Goal: Task Accomplishment & Management: Use online tool/utility

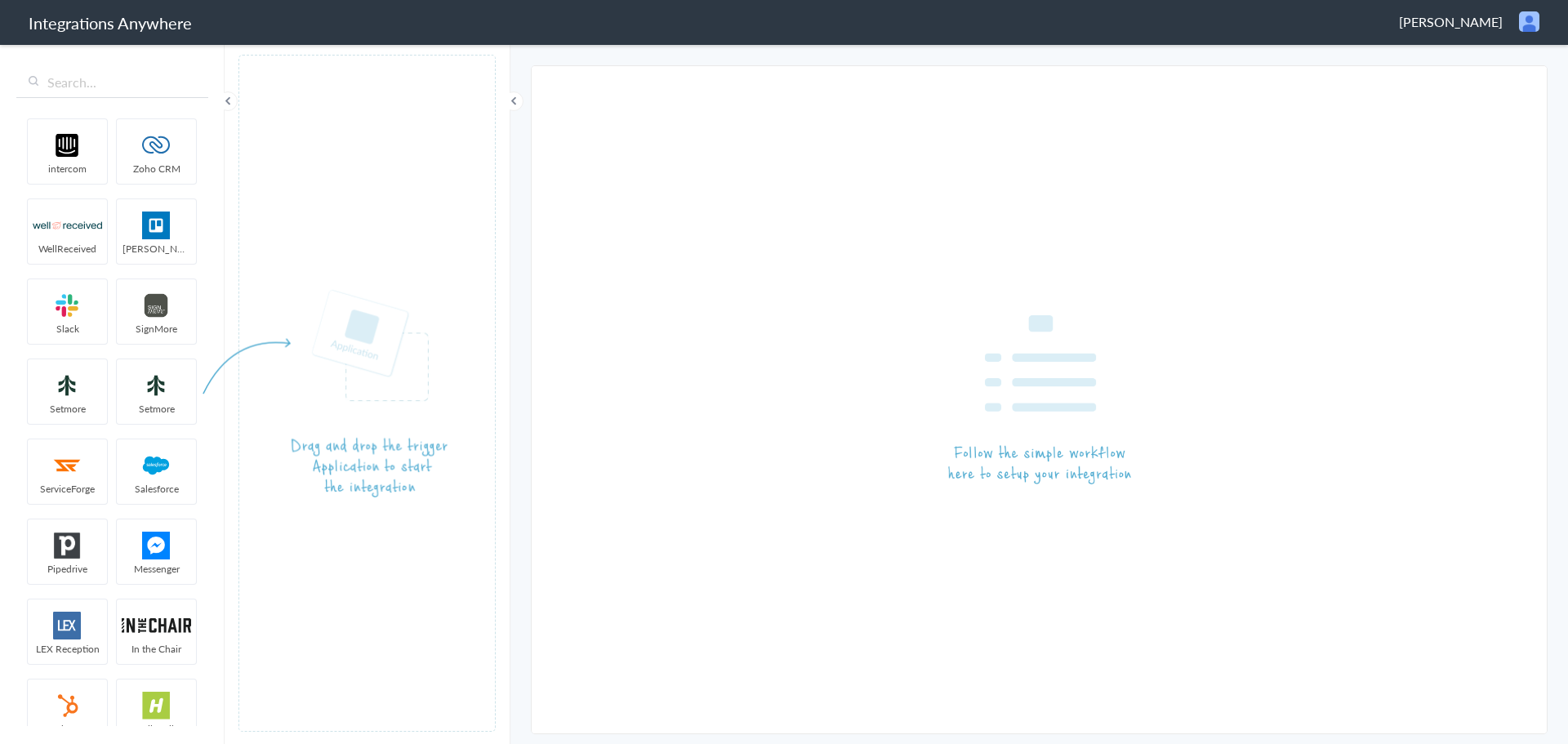
click at [1495, 25] on span "[PERSON_NAME]" at bounding box center [1451, 21] width 104 height 19
click at [1506, 85] on li "Dashboard" at bounding box center [1494, 84] width 112 height 24
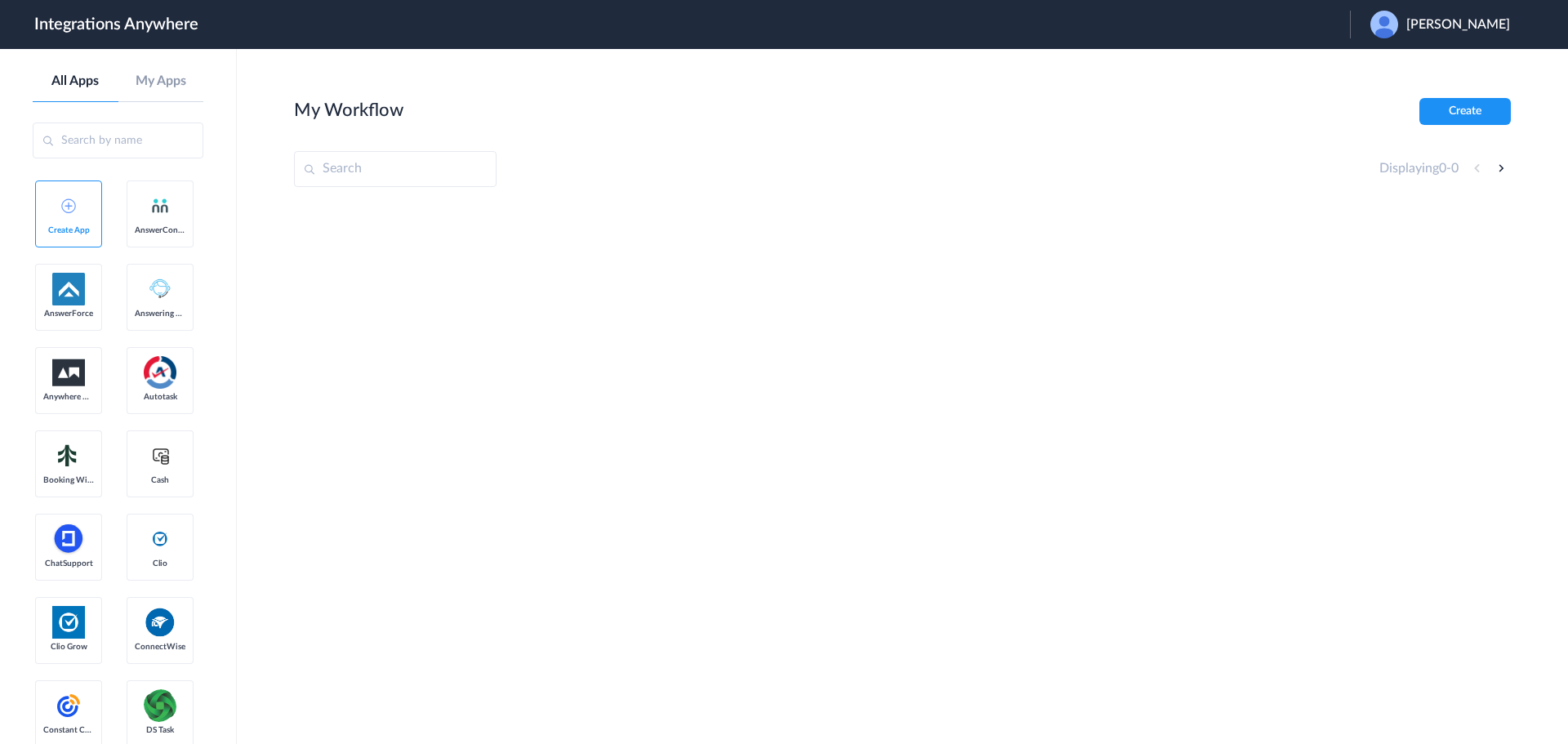
click at [1464, 23] on span "Corbin Moore" at bounding box center [1457, 24] width 104 height 15
click at [1428, 58] on li "Logout" at bounding box center [1438, 67] width 177 height 30
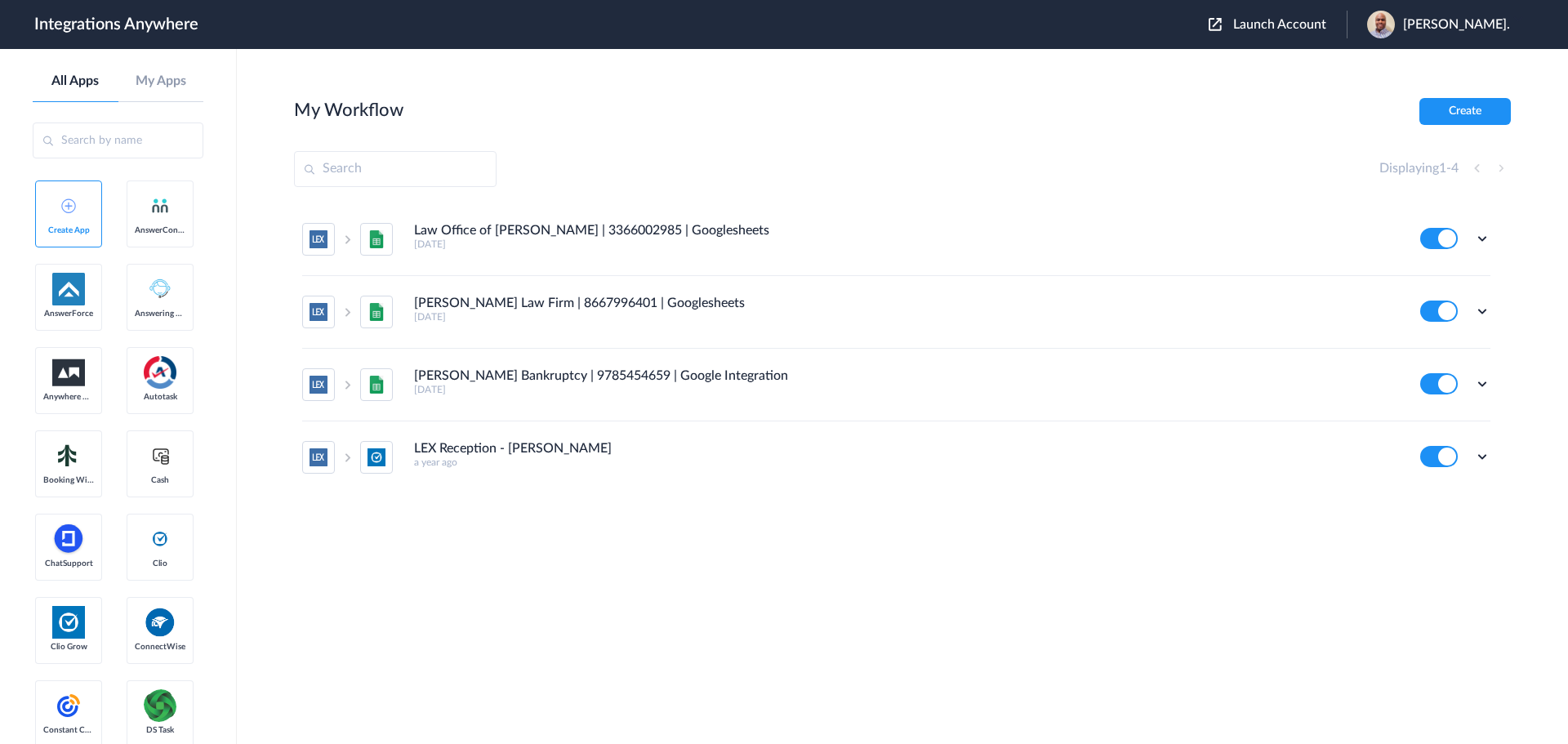
click at [1281, 19] on span "Launch Account" at bounding box center [1280, 24] width 93 height 13
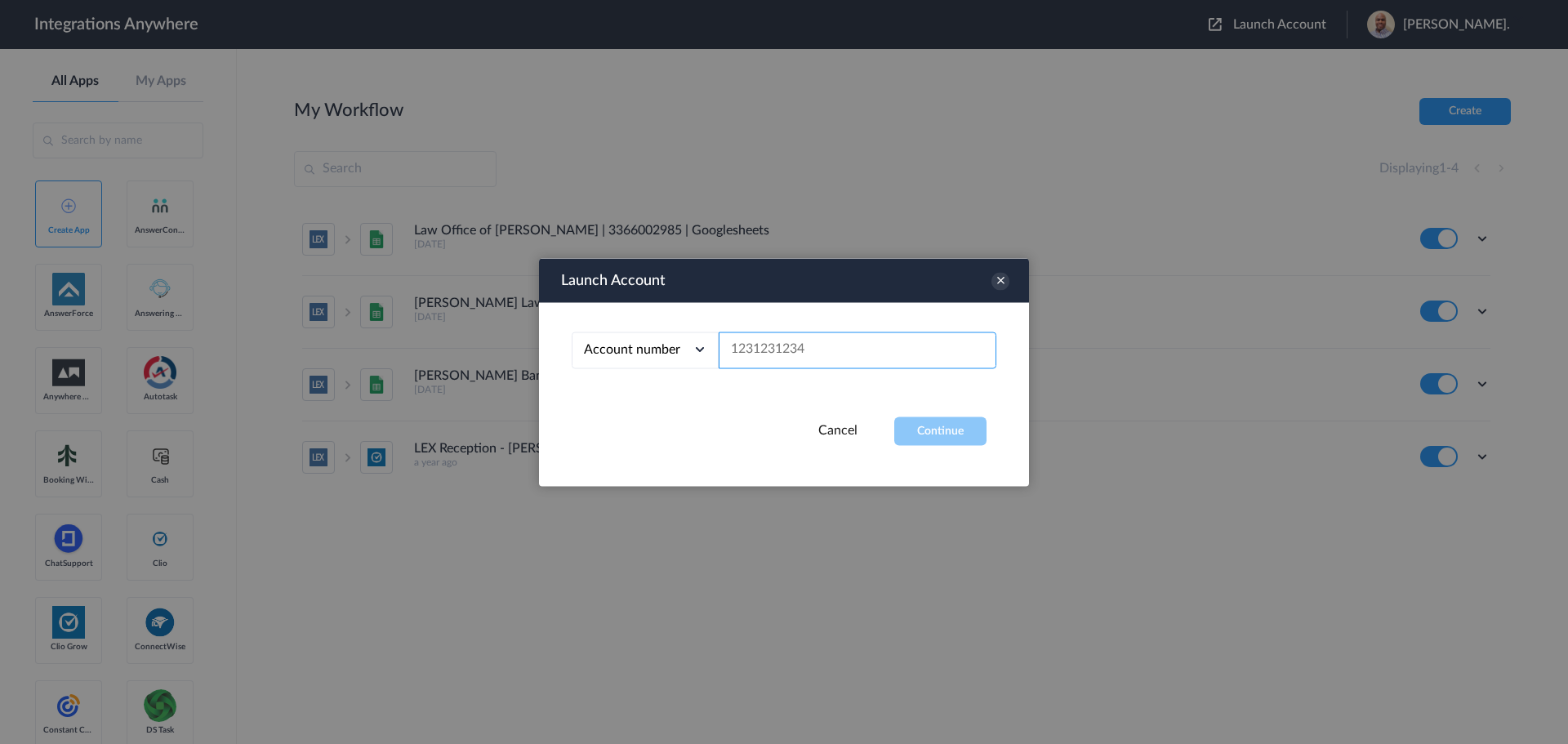
paste input "8669804290"
type input "8669804290"
click at [955, 432] on button "Continue" at bounding box center [939, 431] width 92 height 29
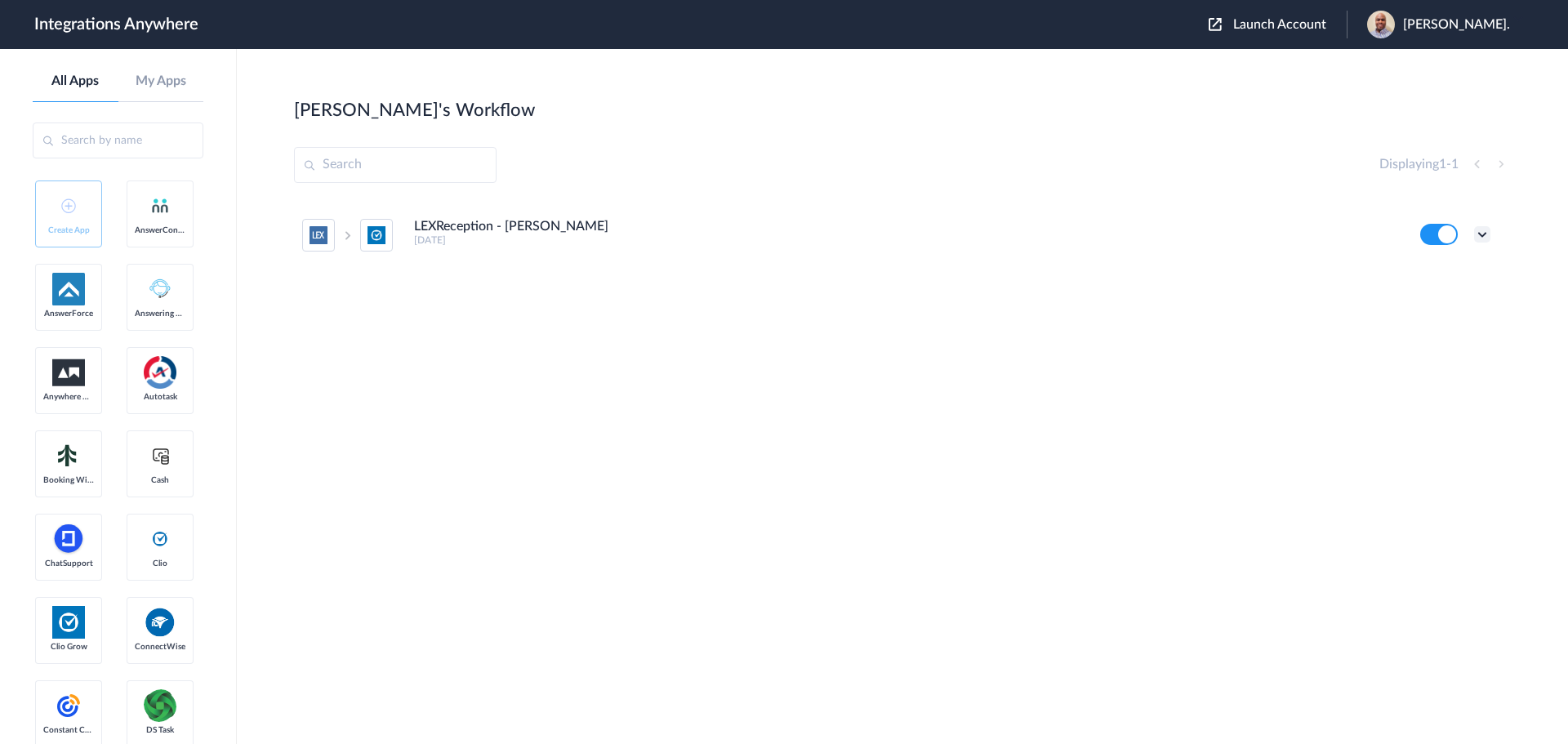
click at [1478, 235] on icon at bounding box center [1482, 234] width 16 height 16
click at [1435, 269] on link "Edit" at bounding box center [1416, 272] width 39 height 12
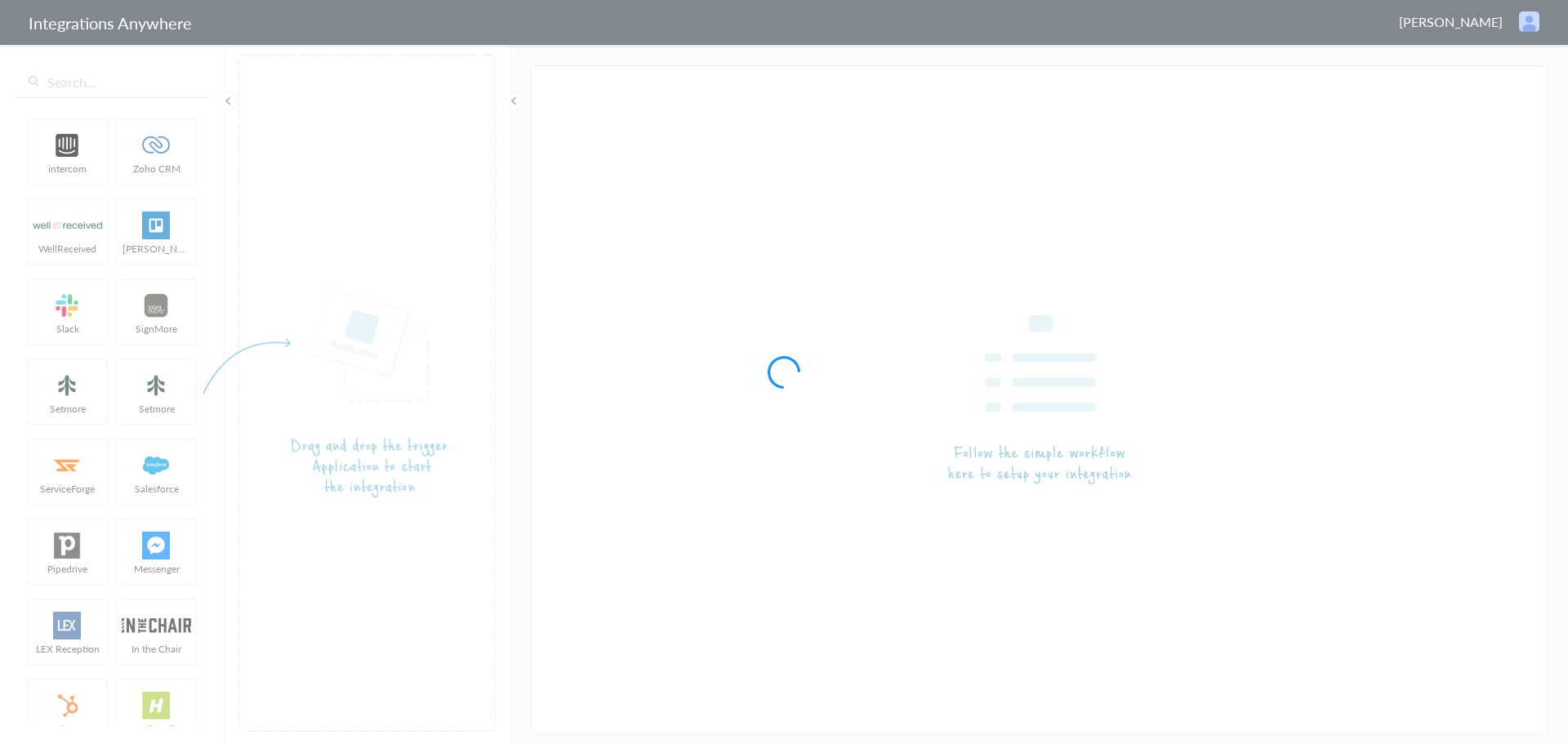
type input "LEXReception - [PERSON_NAME]"
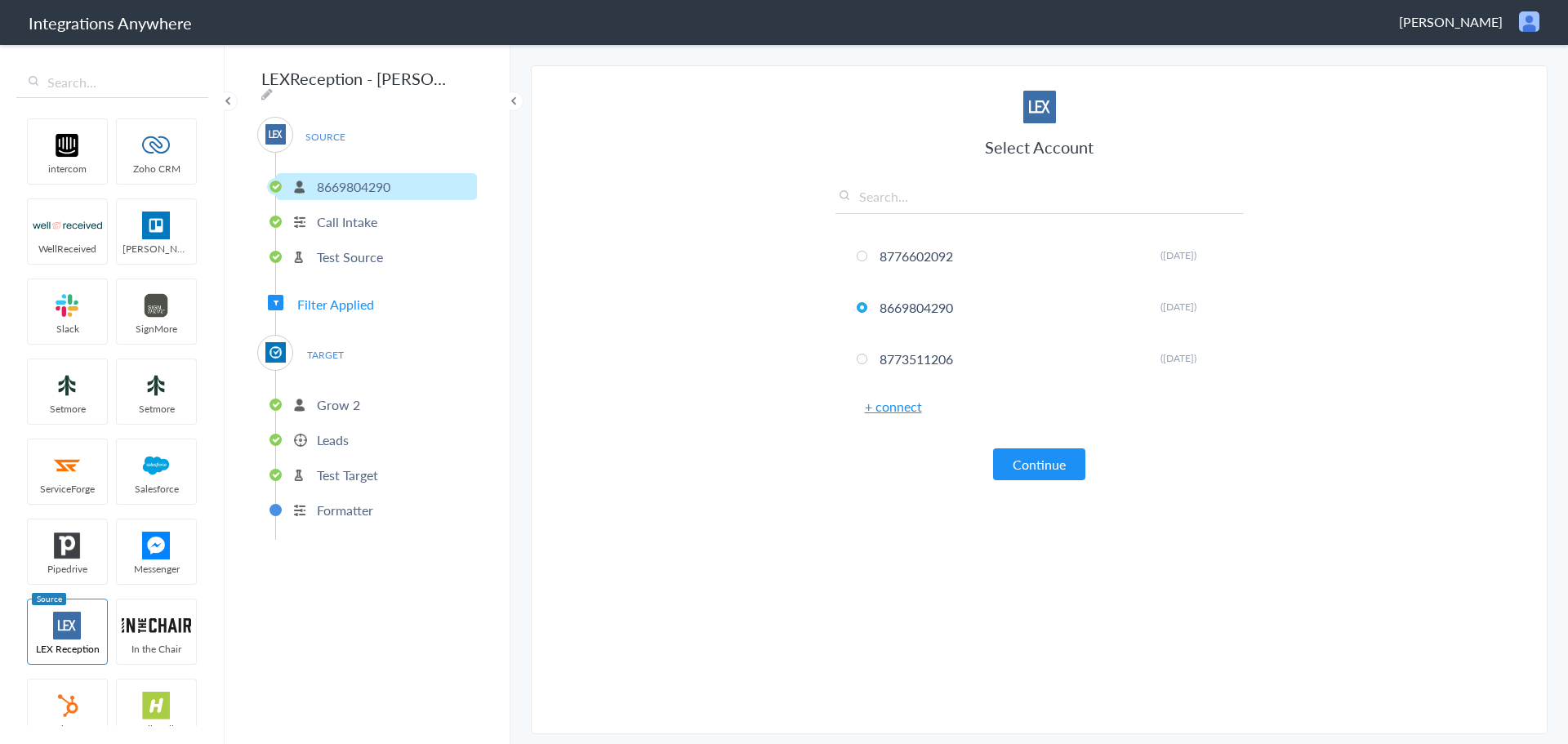
click at [329, 299] on span "Filter Applied" at bounding box center [335, 304] width 77 height 19
